Goal: Task Accomplishment & Management: Manage account settings

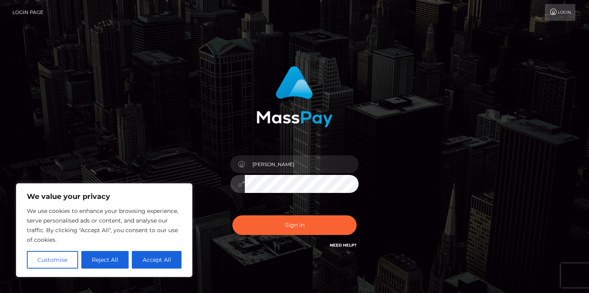
click at [244, 184] on div at bounding box center [294, 183] width 128 height 16
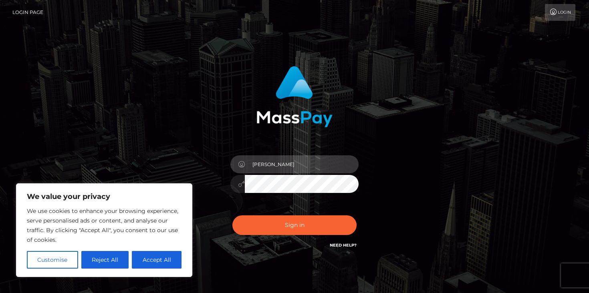
drag, startPoint x: 295, startPoint y: 165, endPoint x: 213, endPoint y: 157, distance: 82.1
click at [213, 157] on div "Duncan Logie Sign in" at bounding box center [295, 158] width 210 height 196
type input "duncan@passes.com"
click at [384, 160] on div "duncan@passes.com Sign in" at bounding box center [295, 158] width 210 height 196
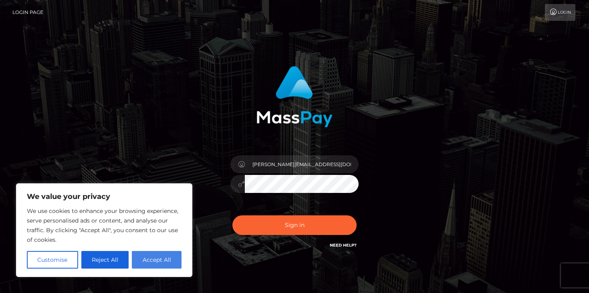
click at [152, 262] on button "Accept All" at bounding box center [157, 260] width 50 height 18
checkbox input "true"
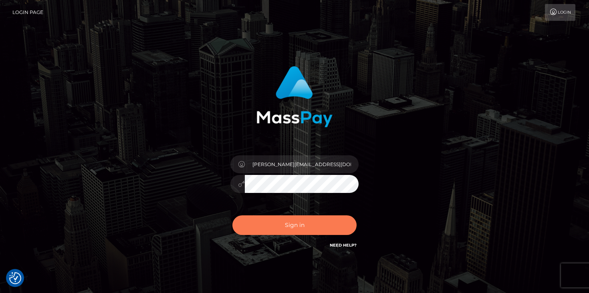
click at [258, 222] on button "Sign in" at bounding box center [294, 226] width 124 height 20
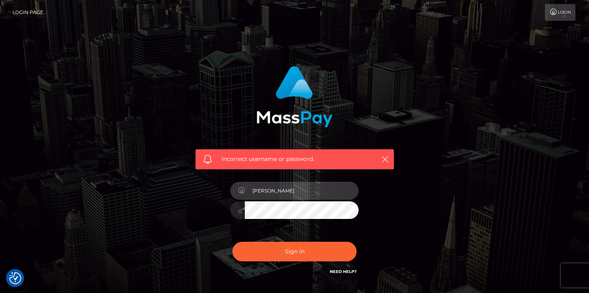
drag, startPoint x: 298, startPoint y: 188, endPoint x: 220, endPoint y: 185, distance: 78.6
click at [220, 186] on div "Incorrect username or password. Duncan Logie" at bounding box center [295, 171] width 210 height 222
type input "duncan@passes.com"
click at [228, 209] on div "duncan@passes.com" at bounding box center [294, 206] width 140 height 61
click at [396, 203] on div "Incorrect username or password. duncan@passes.com" at bounding box center [295, 171] width 210 height 222
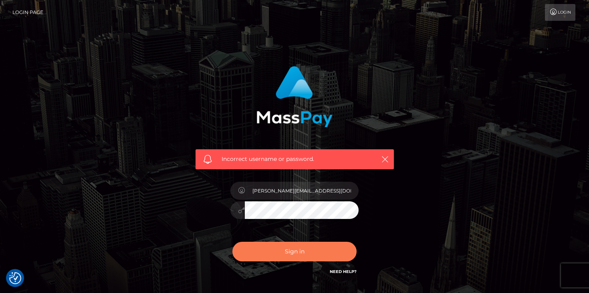
click at [309, 252] on button "Sign in" at bounding box center [294, 252] width 124 height 20
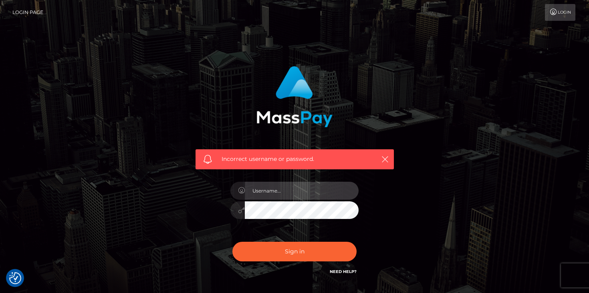
type input "[PERSON_NAME]"
click at [553, 15] on icon at bounding box center [553, 12] width 8 height 6
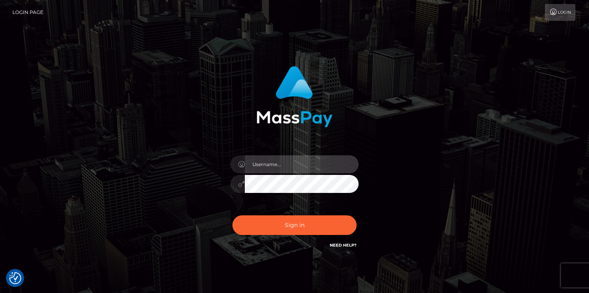
type input "[PERSON_NAME]"
click at [240, 167] on icon at bounding box center [241, 164] width 7 height 6
click at [274, 166] on input "Duncan Logie" at bounding box center [302, 164] width 114 height 18
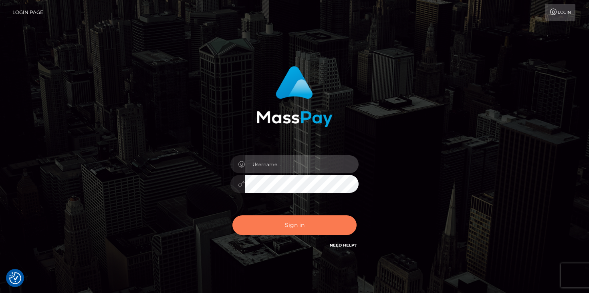
type input "[PERSON_NAME][EMAIL_ADDRESS][DOMAIN_NAME]"
click at [299, 226] on button "Sign in" at bounding box center [294, 226] width 124 height 20
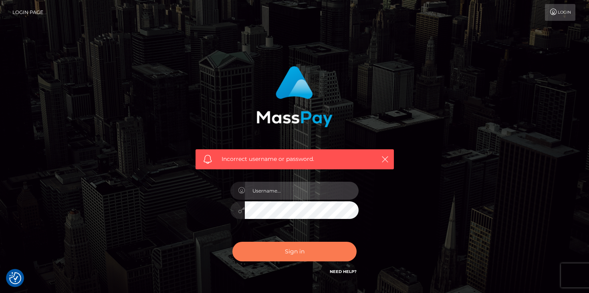
type input "[PERSON_NAME][EMAIL_ADDRESS][DOMAIN_NAME]"
click at [293, 252] on button "Sign in" at bounding box center [294, 252] width 124 height 20
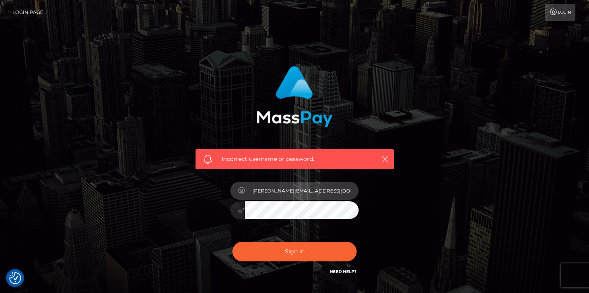
drag, startPoint x: 311, startPoint y: 190, endPoint x: 218, endPoint y: 182, distance: 93.3
click at [218, 182] on div "Incorrect username or password. duncan@passes.com" at bounding box center [295, 171] width 210 height 222
type input "duncan logie"
click at [292, 230] on div "duncan logie" at bounding box center [294, 206] width 140 height 61
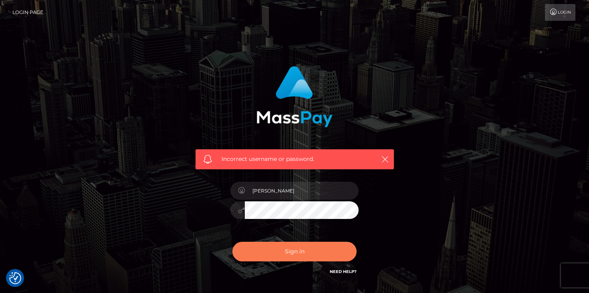
click at [291, 250] on button "Sign in" at bounding box center [294, 252] width 124 height 20
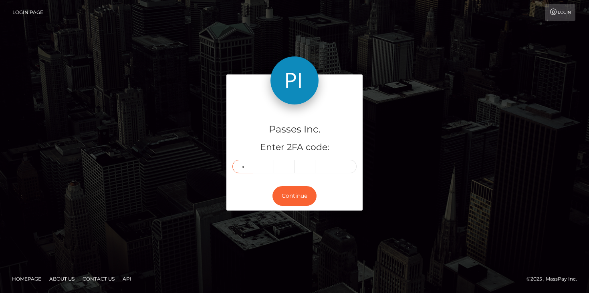
type input "3"
type input "8"
type input "6"
type input "9"
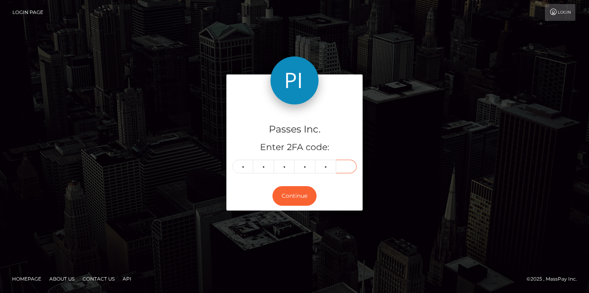
type input "3"
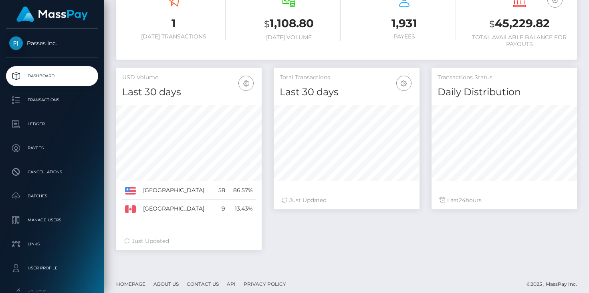
scroll to position [159, 0]
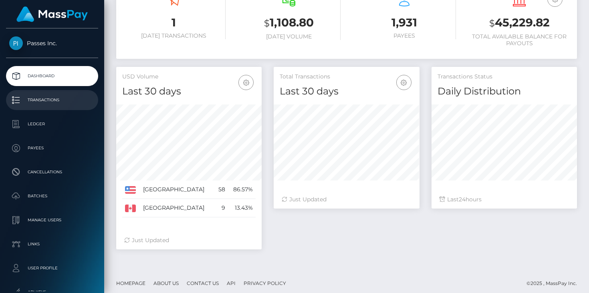
click at [59, 101] on p "Transactions" at bounding box center [52, 100] width 86 height 12
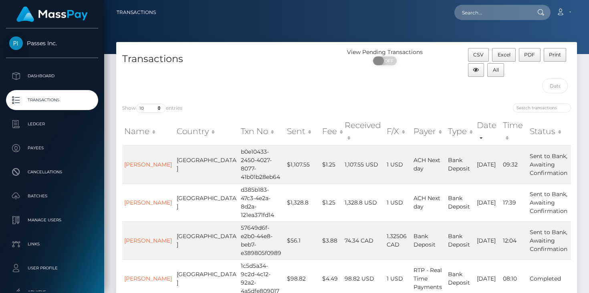
click at [388, 59] on span "OFF" at bounding box center [387, 60] width 20 height 9
checkbox input "true"
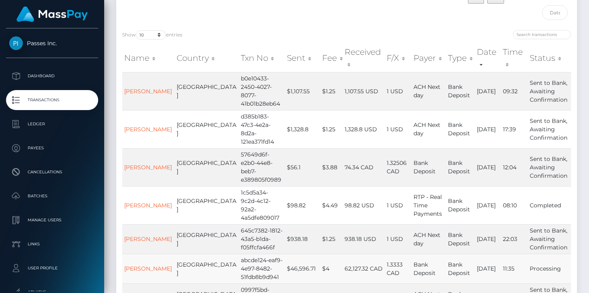
scroll to position [71, 0]
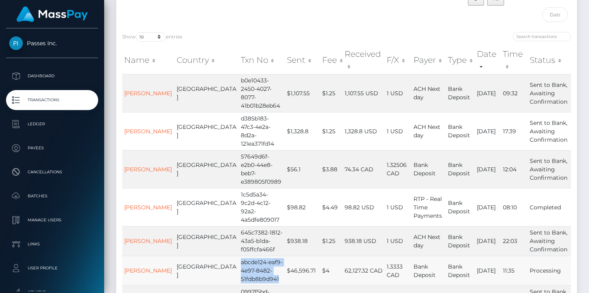
drag, startPoint x: 251, startPoint y: 252, endPoint x: 214, endPoint y: 236, distance: 40.6
click at [239, 256] on td "abcde124-eaf9-4e97-8482-51fdb8b9d941" at bounding box center [262, 271] width 46 height 30
click at [287, 256] on td "$46,596.71" at bounding box center [302, 271] width 35 height 30
